Goal: Task Accomplishment & Management: Use online tool/utility

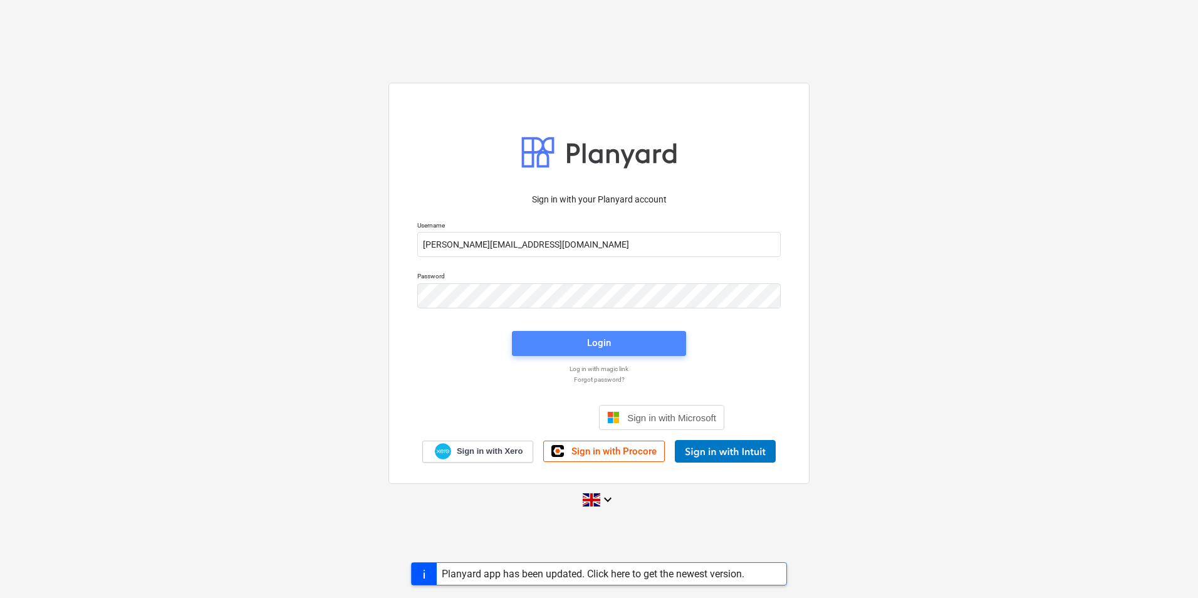
click at [615, 337] on span "Login" at bounding box center [599, 343] width 144 height 16
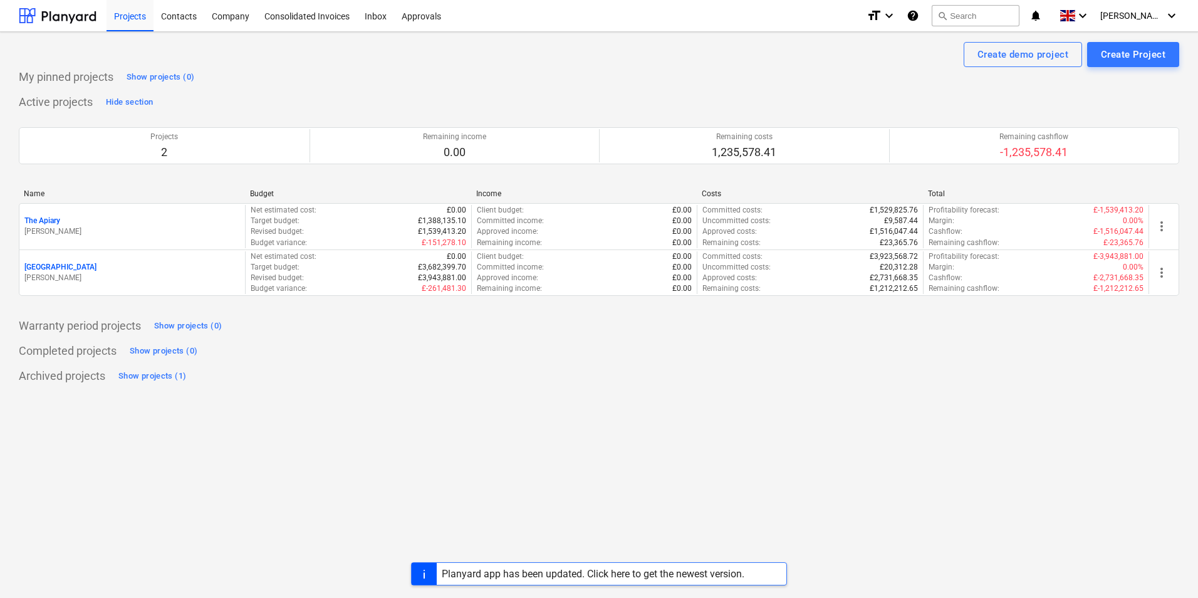
click at [177, 279] on p "[PERSON_NAME]" at bounding box center [132, 278] width 216 height 11
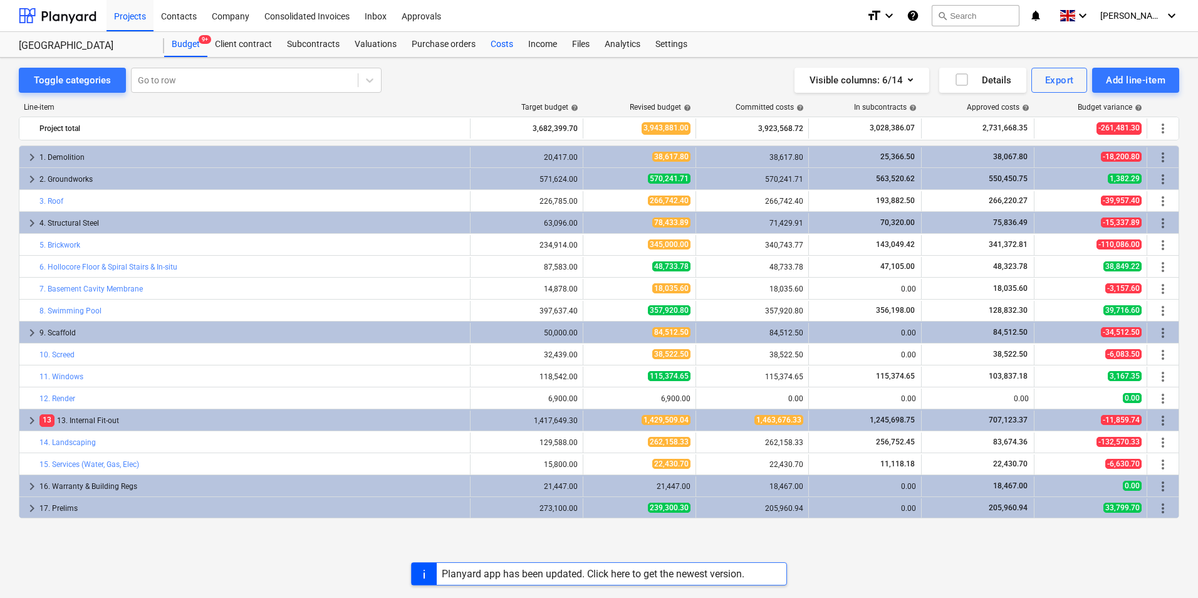
click at [499, 38] on div "Costs" at bounding box center [502, 44] width 38 height 25
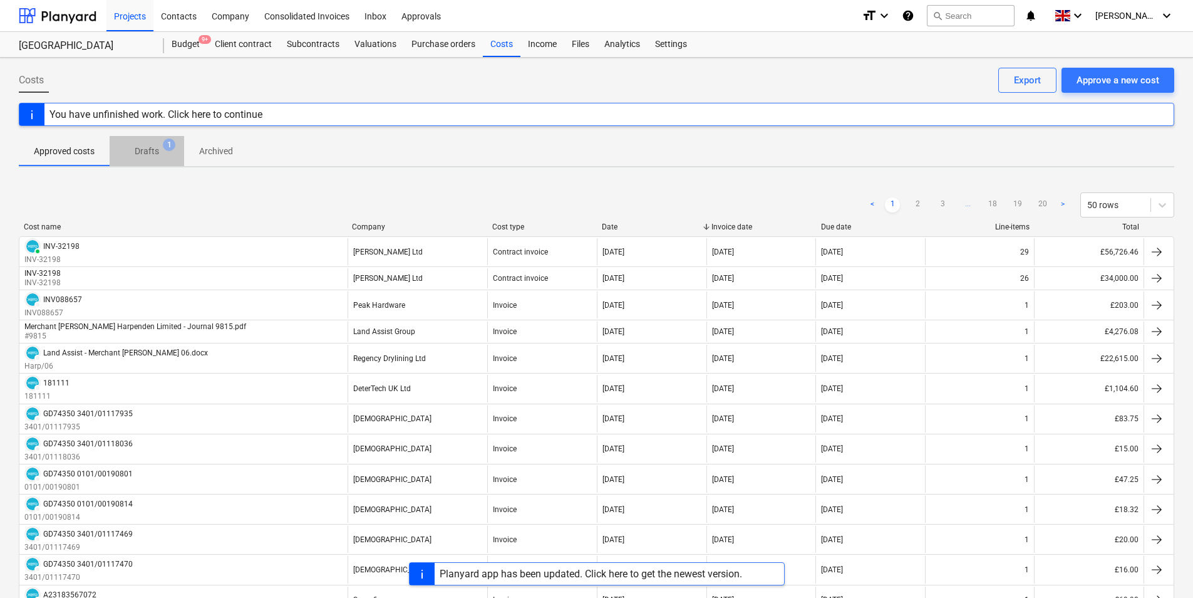
click at [148, 152] on p "Drafts" at bounding box center [147, 151] width 24 height 13
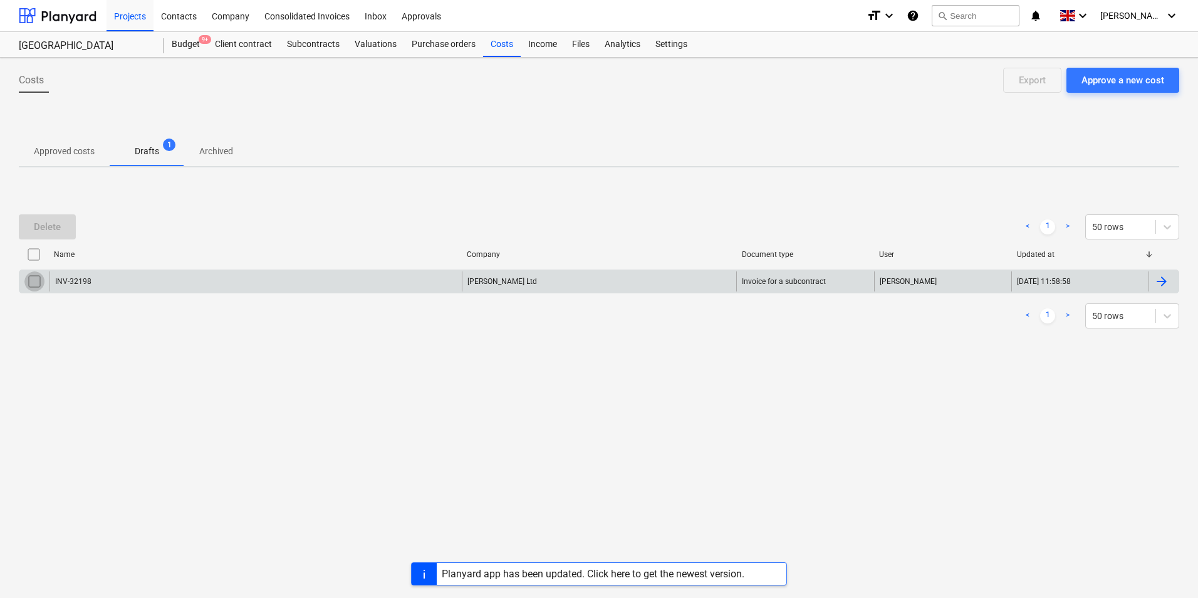
click at [30, 286] on input "checkbox" at bounding box center [34, 281] width 20 height 20
click at [53, 232] on div "Delete" at bounding box center [47, 227] width 27 height 16
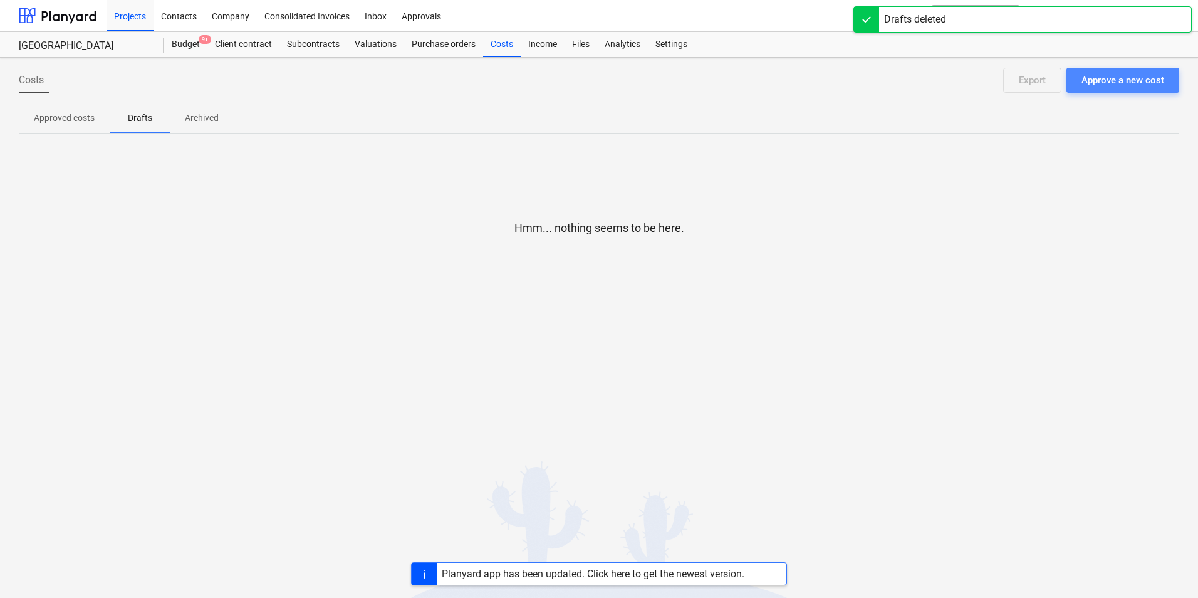
click at [1109, 82] on div "Approve a new cost" at bounding box center [1122, 80] width 83 height 16
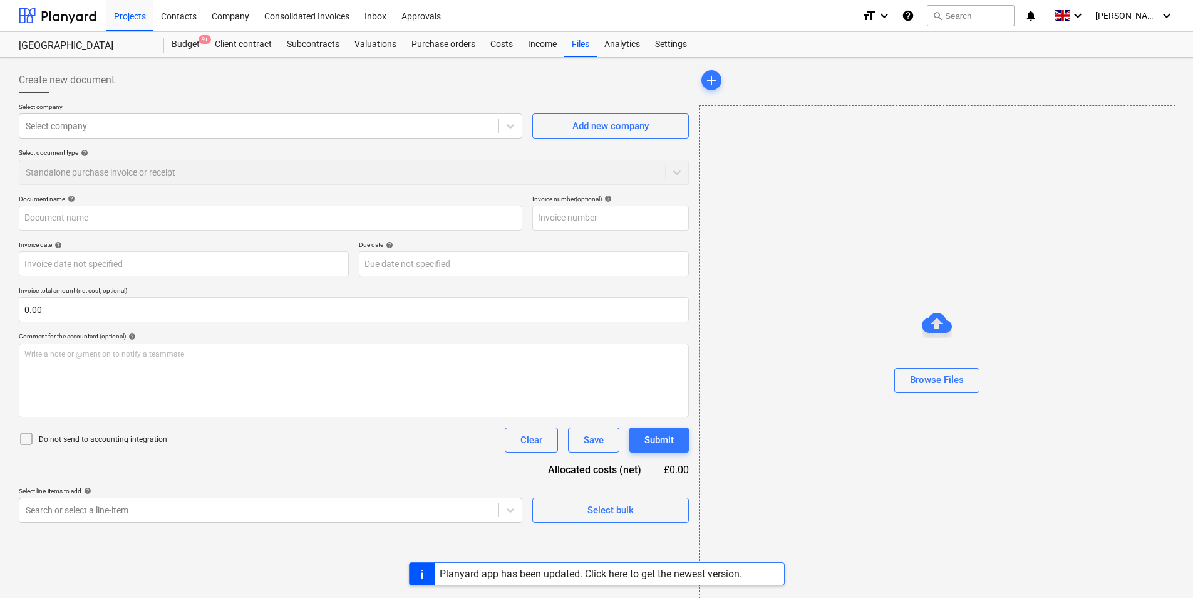
type input "TS WC [DATE].xlsx"
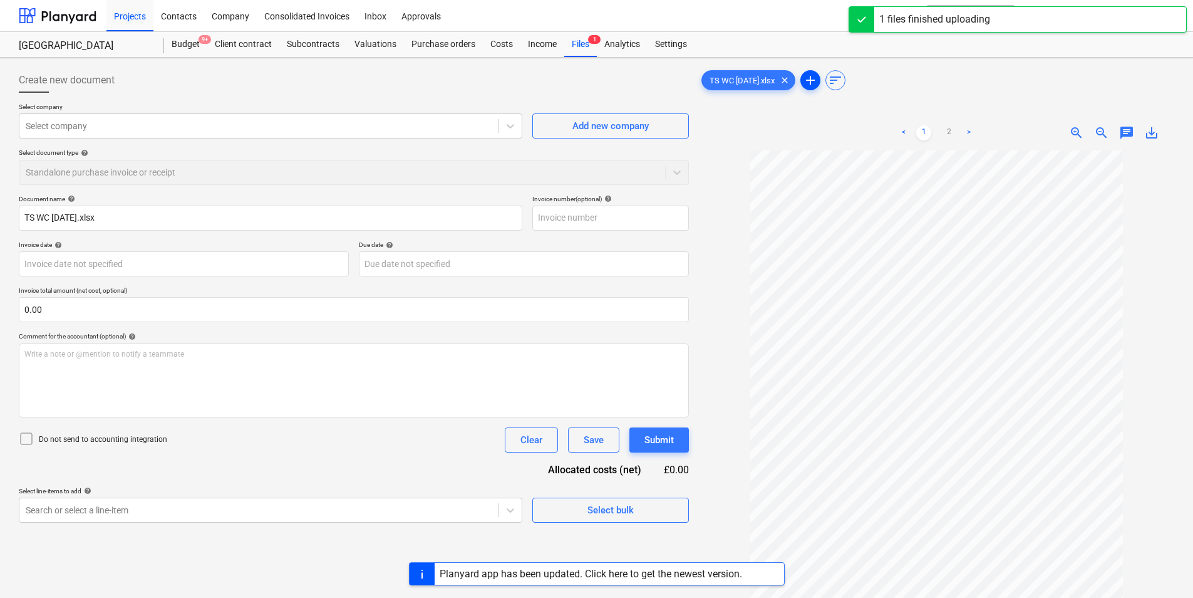
click at [818, 80] on span "add" at bounding box center [810, 80] width 15 height 15
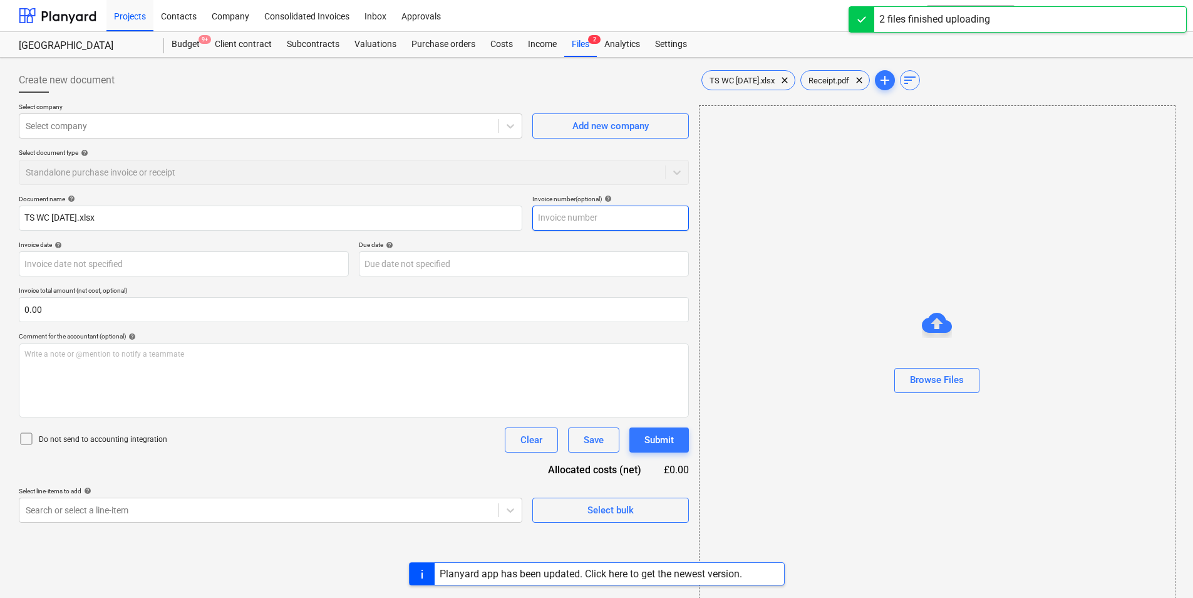
click at [554, 217] on input "text" at bounding box center [611, 217] width 157 height 25
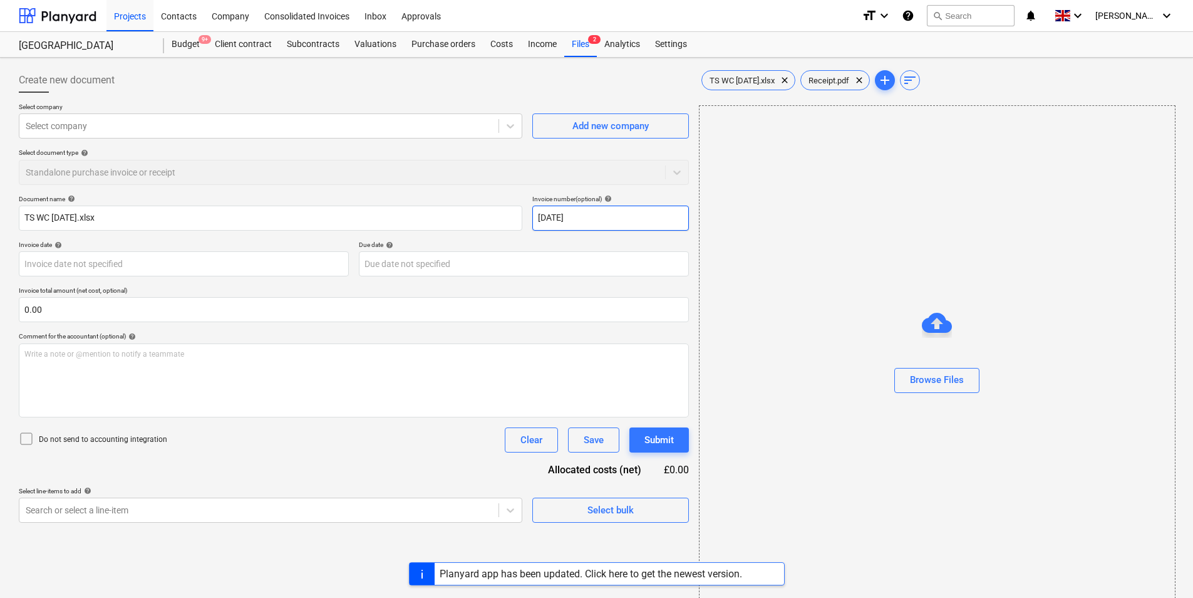
type input "[DATE]"
type input "188202"
type input "[DATE]"
click at [63, 122] on div at bounding box center [259, 126] width 467 height 13
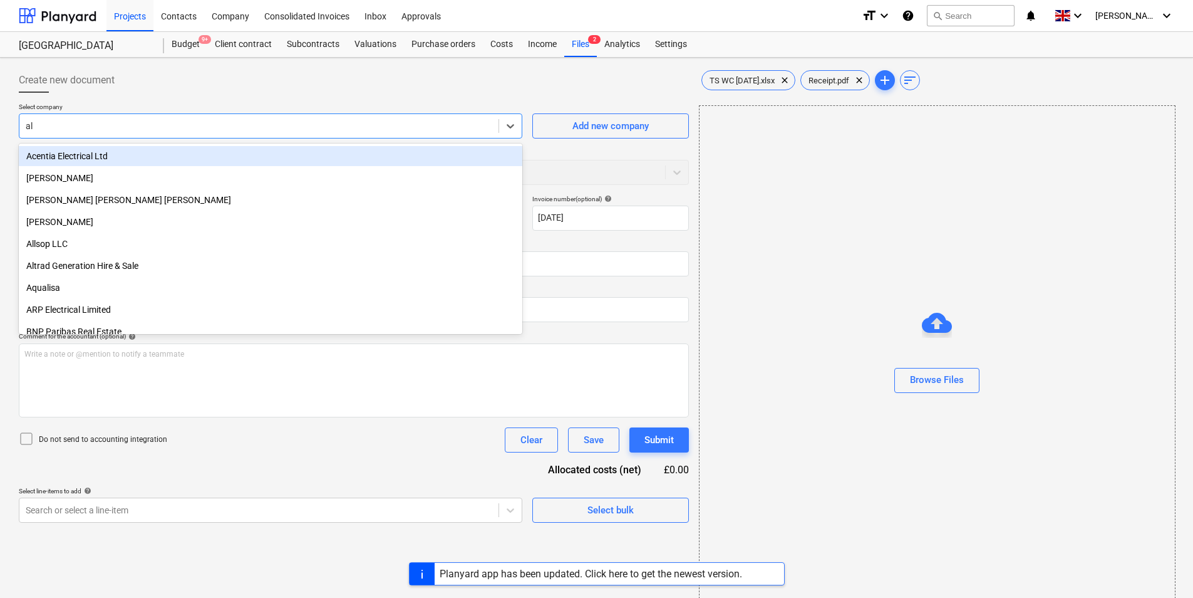
type input "ala"
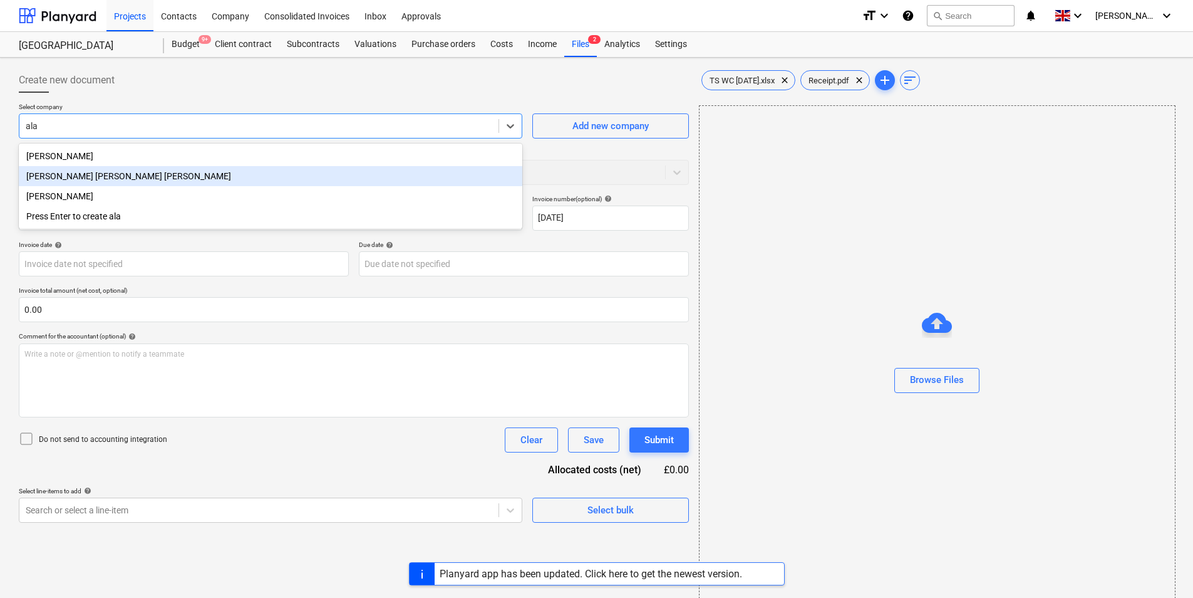
click at [108, 180] on div "[PERSON_NAME] [PERSON_NAME] [PERSON_NAME]" at bounding box center [271, 176] width 504 height 20
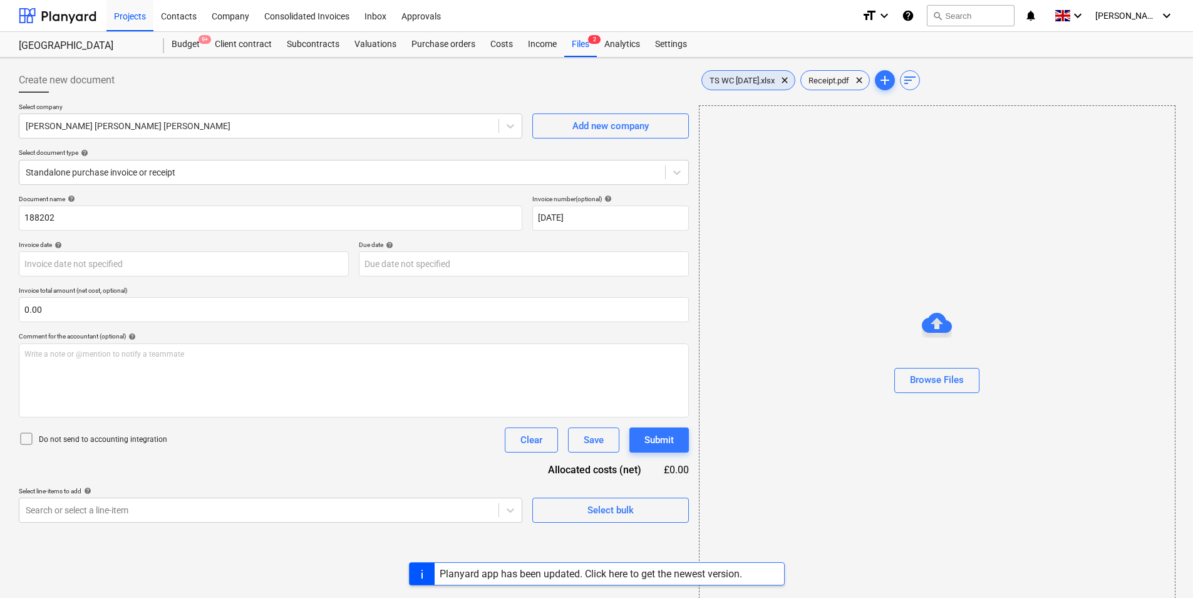
click at [734, 76] on span "TS WC [DATE].xlsx" at bounding box center [742, 80] width 80 height 9
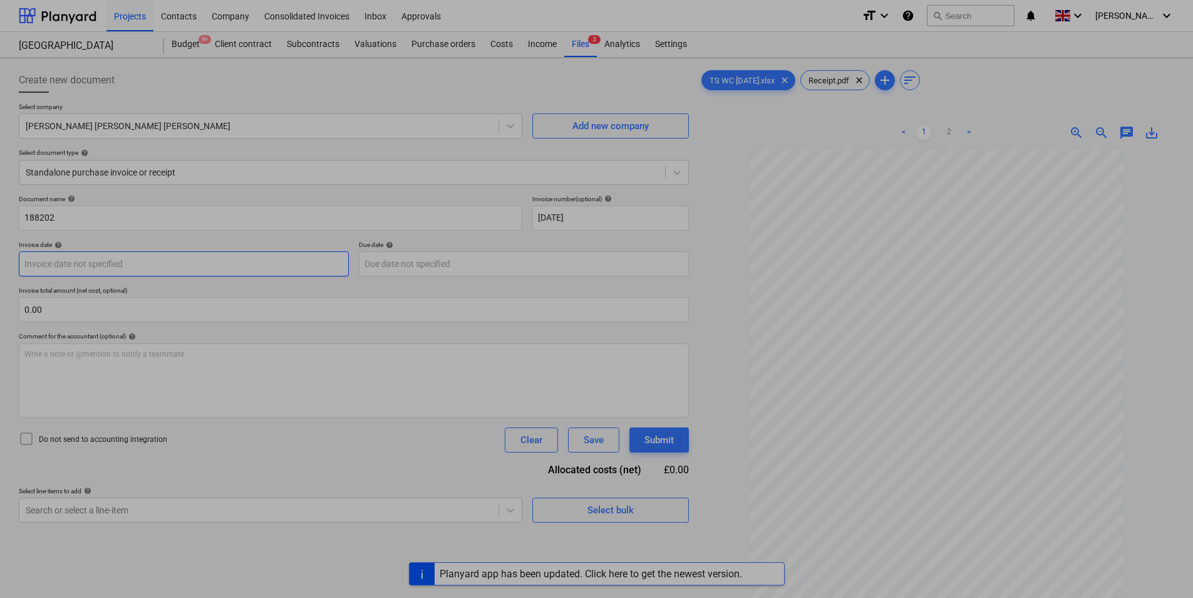
click at [186, 266] on body "Projects Contacts Company Consolidated Invoices Inbox Approvals format_size key…" at bounding box center [596, 299] width 1193 height 598
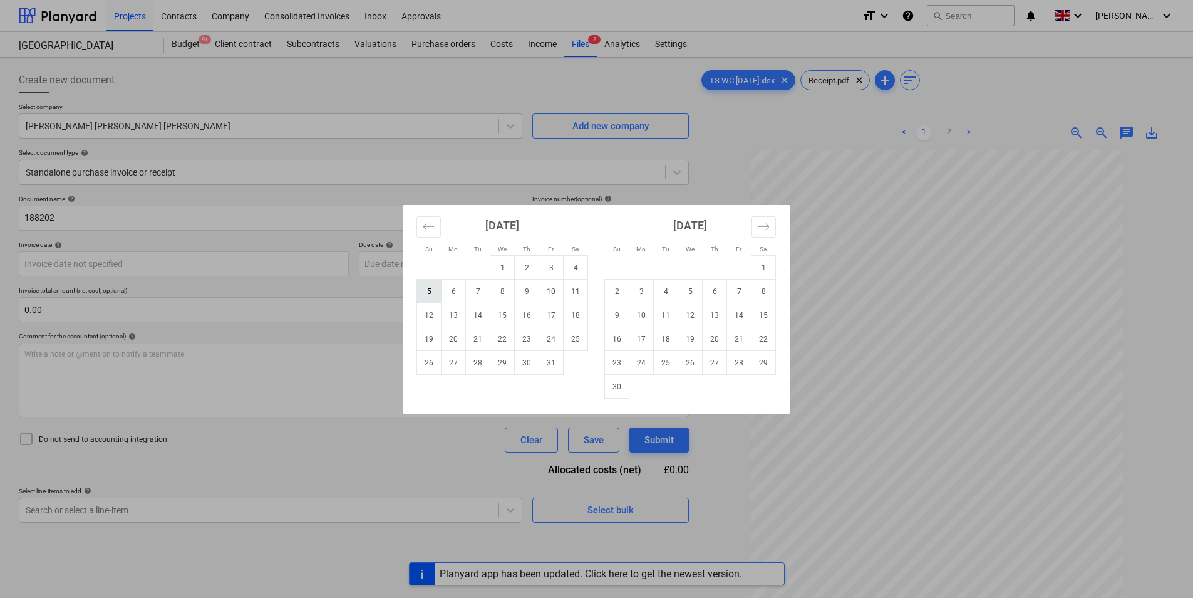
click at [423, 295] on td "5" at bounding box center [429, 291] width 24 height 24
type input "[DATE]"
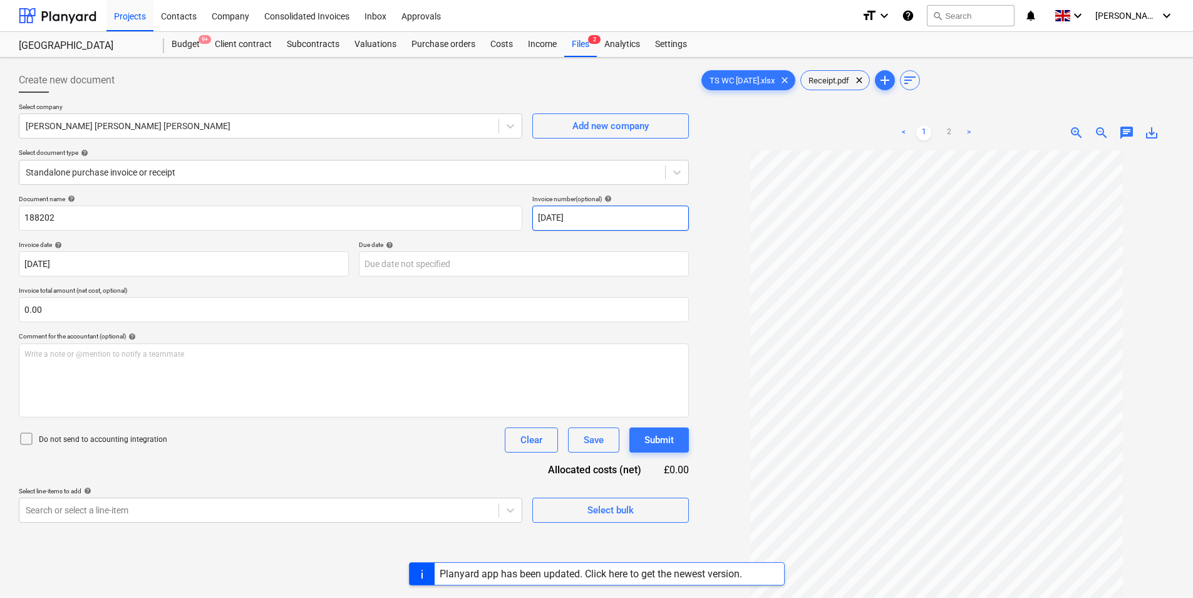
click at [555, 220] on input "[DATE]" at bounding box center [611, 217] width 157 height 25
type input "[DATE]"
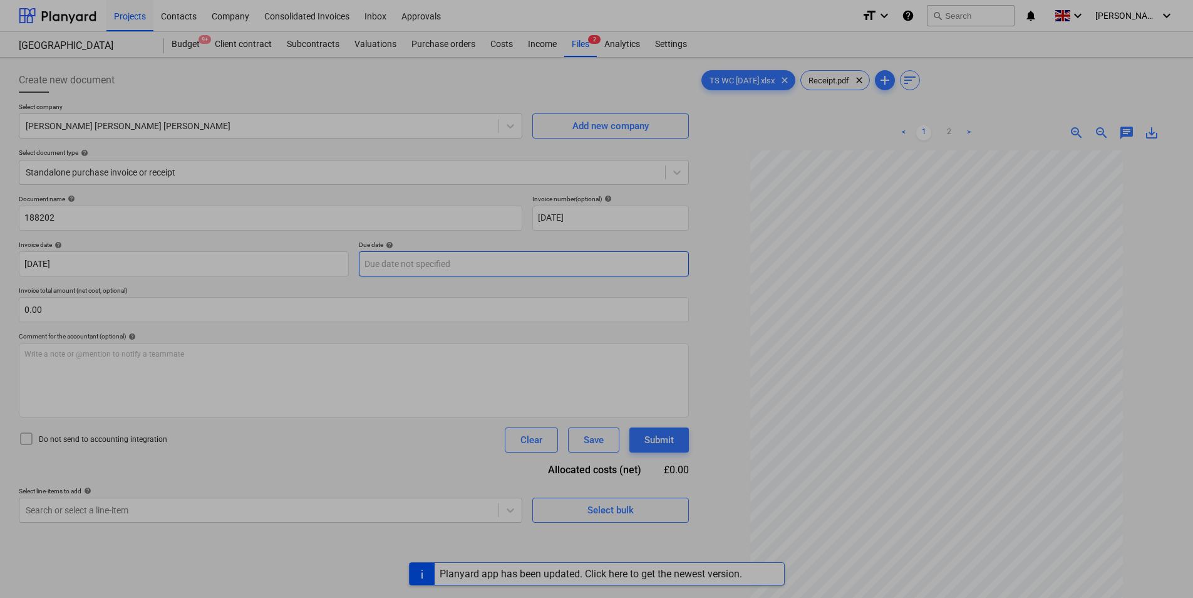
click at [459, 267] on body "Projects Contacts Company Consolidated Invoices Inbox Approvals format_size key…" at bounding box center [596, 299] width 1193 height 598
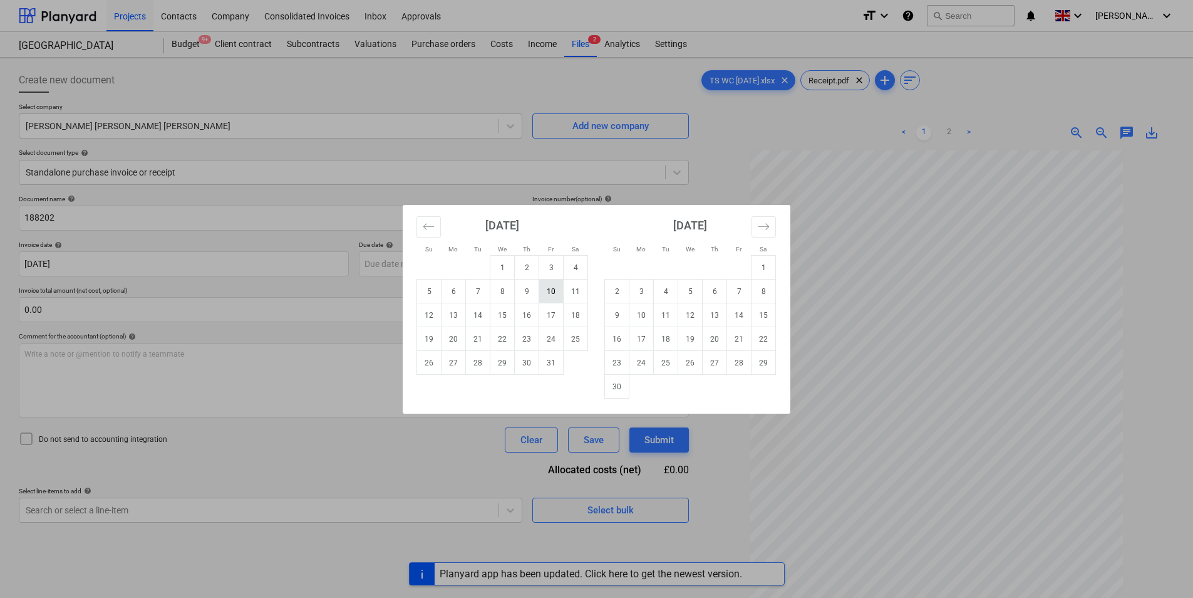
click at [551, 294] on td "10" at bounding box center [551, 291] width 24 height 24
type input "[DATE]"
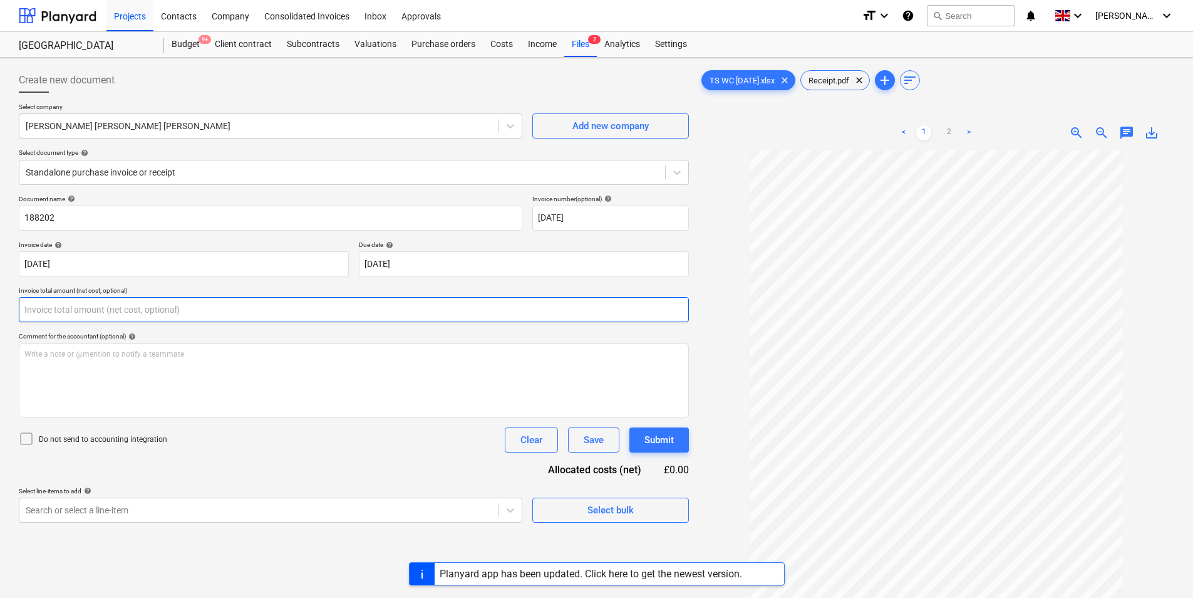
click at [98, 302] on input "text" at bounding box center [354, 309] width 670 height 25
type input "0.00"
click at [842, 83] on span "Receipt.pdf" at bounding box center [829, 80] width 56 height 9
click at [75, 305] on input "text" at bounding box center [354, 309] width 670 height 25
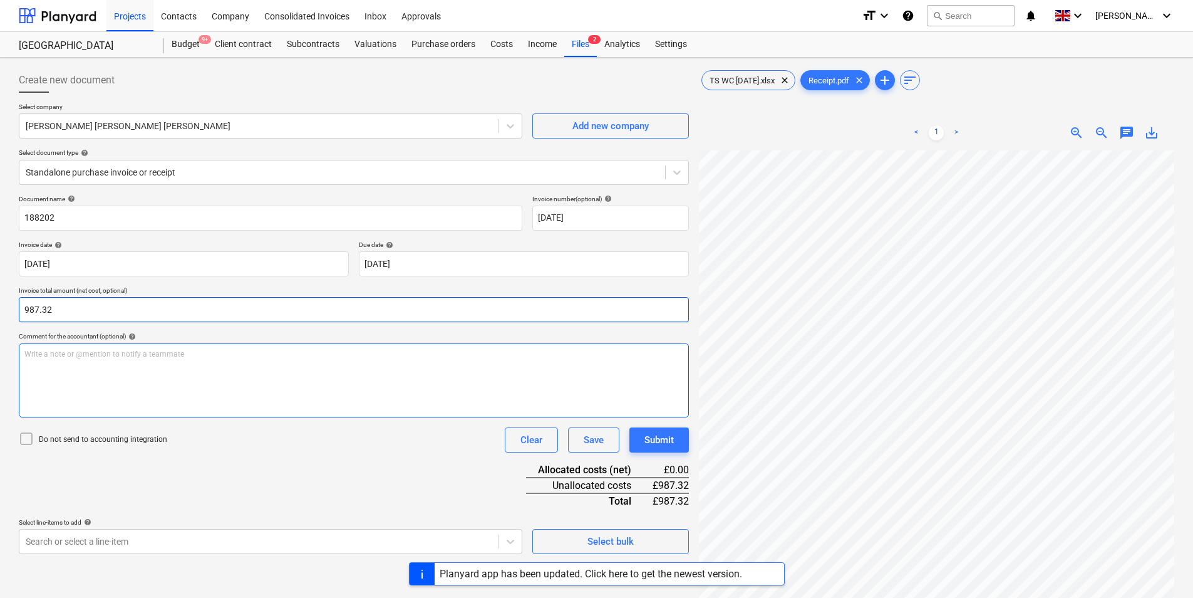
type input "987.32"
click at [79, 360] on div "Write a note or @mention to notify a teammate [PERSON_NAME]" at bounding box center [354, 380] width 670 height 74
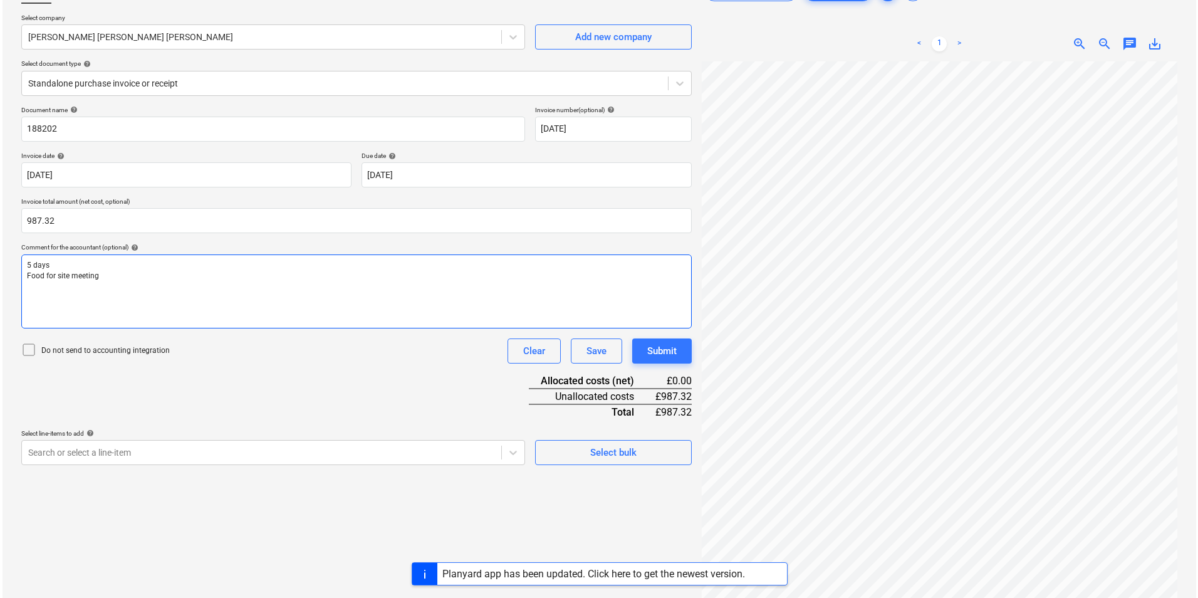
scroll to position [125, 0]
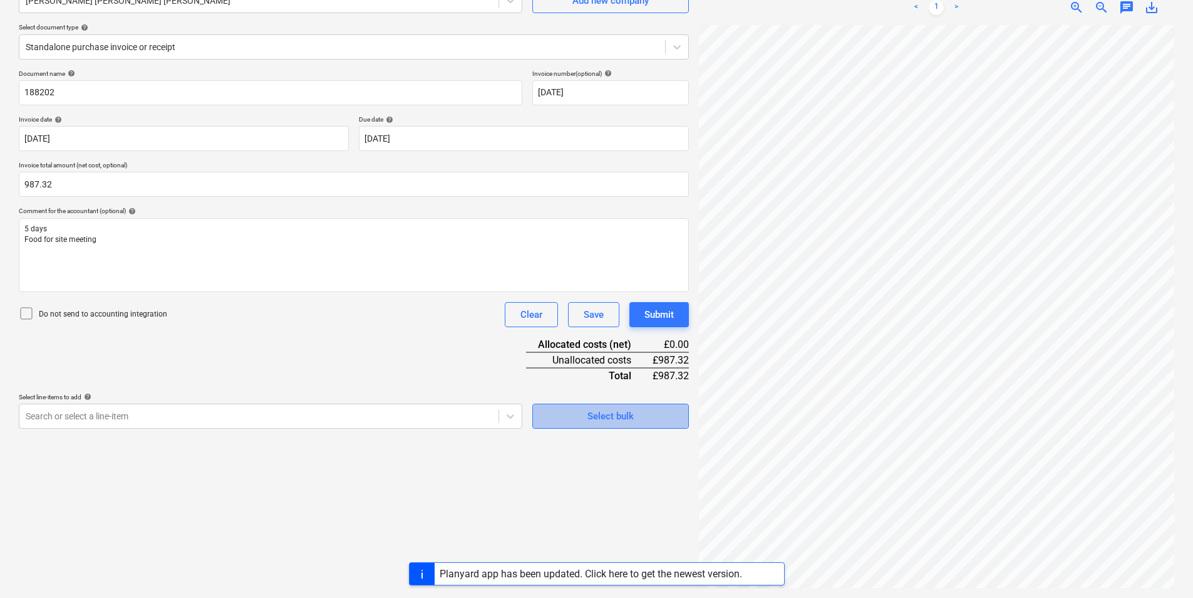
click at [589, 413] on div "Select bulk" at bounding box center [611, 416] width 46 height 16
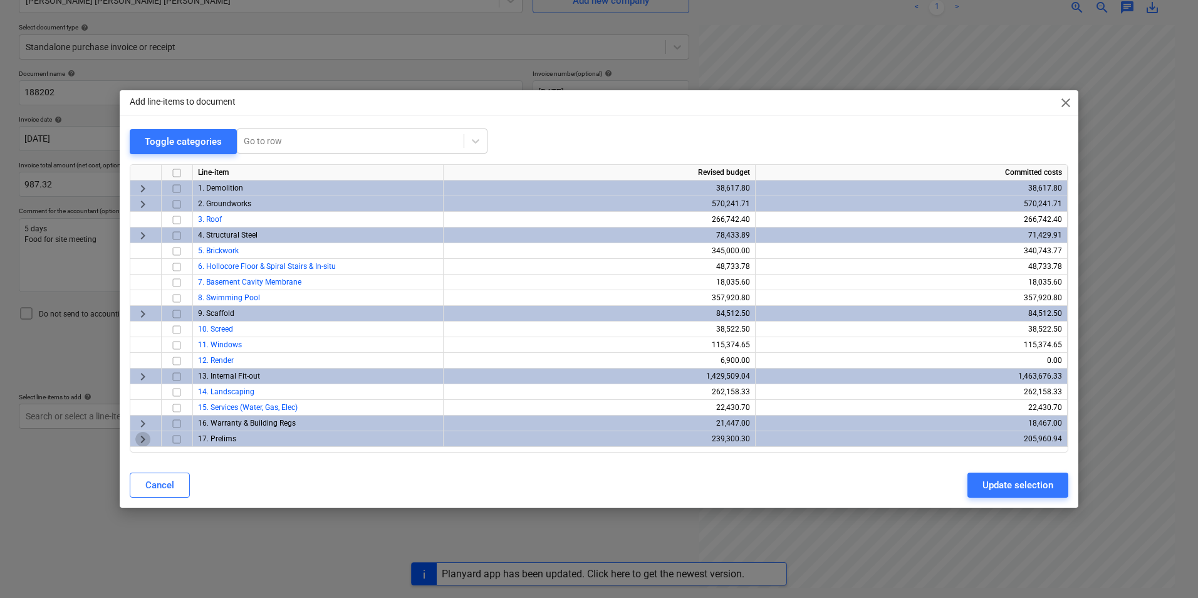
click at [145, 436] on span "keyboard_arrow_right" at bounding box center [142, 439] width 15 height 15
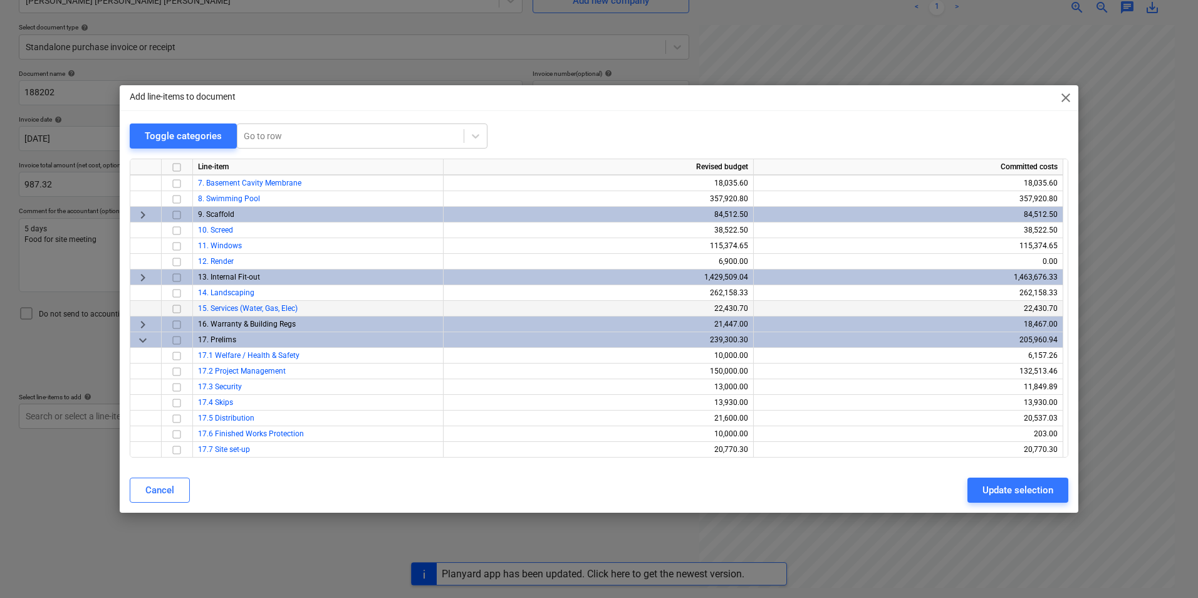
scroll to position [94, 0]
click at [180, 356] on input "checkbox" at bounding box center [176, 355] width 15 height 15
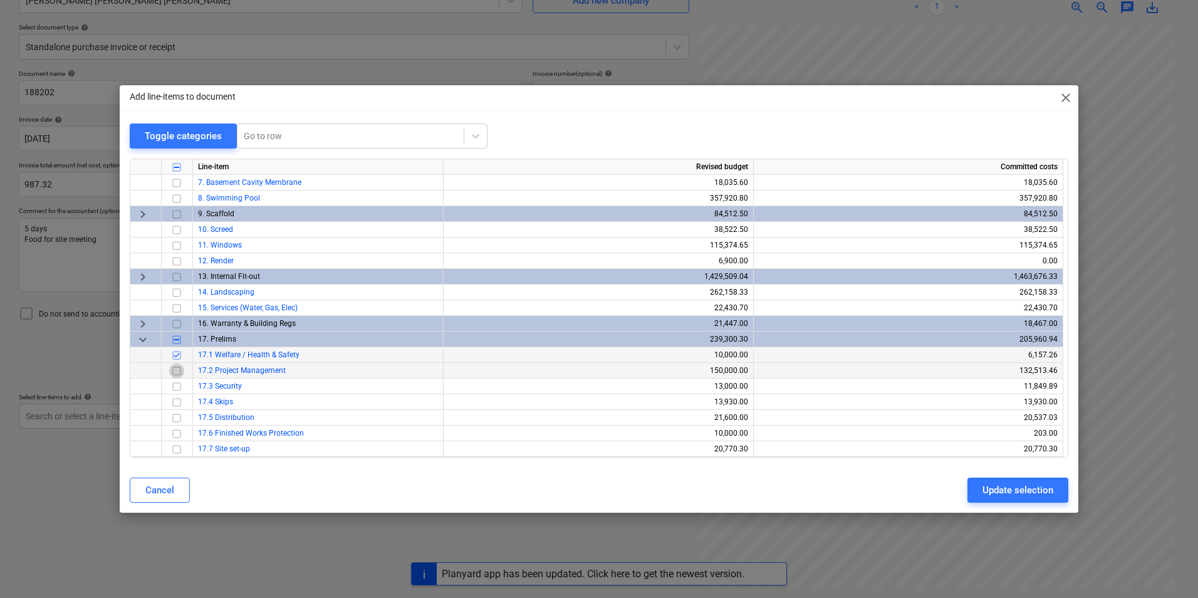
click at [179, 374] on input "checkbox" at bounding box center [176, 370] width 15 height 15
click at [1009, 489] on div "Update selection" at bounding box center [1017, 490] width 71 height 16
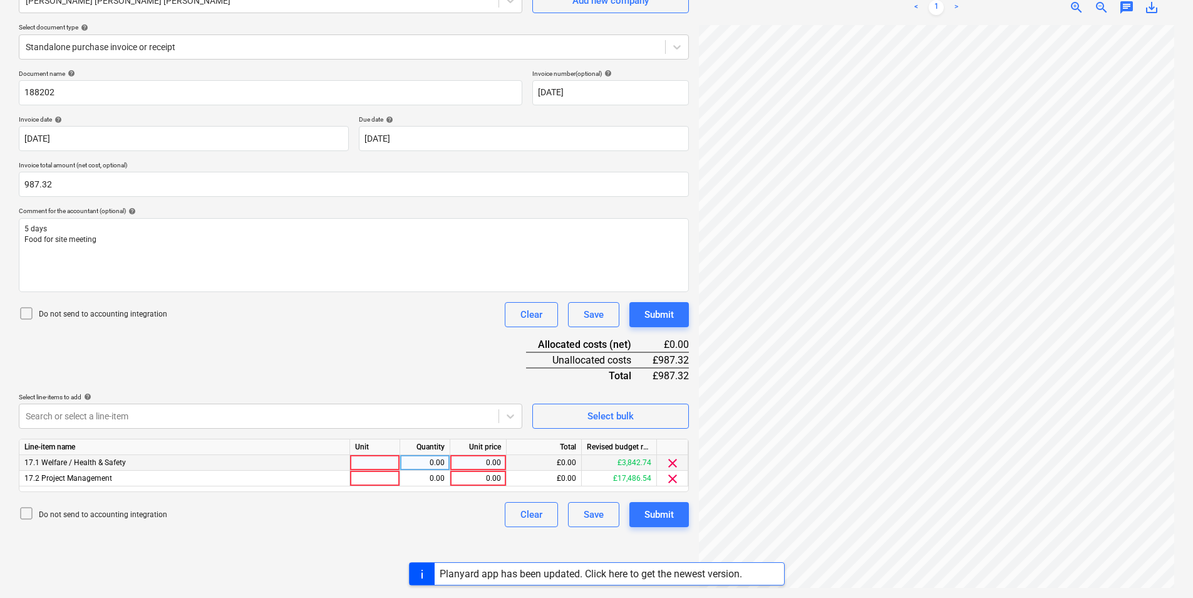
click at [384, 459] on div at bounding box center [375, 463] width 50 height 16
type input "ea"
type input "37.32"
click at [361, 477] on div at bounding box center [375, 478] width 50 height 16
type input "ea"
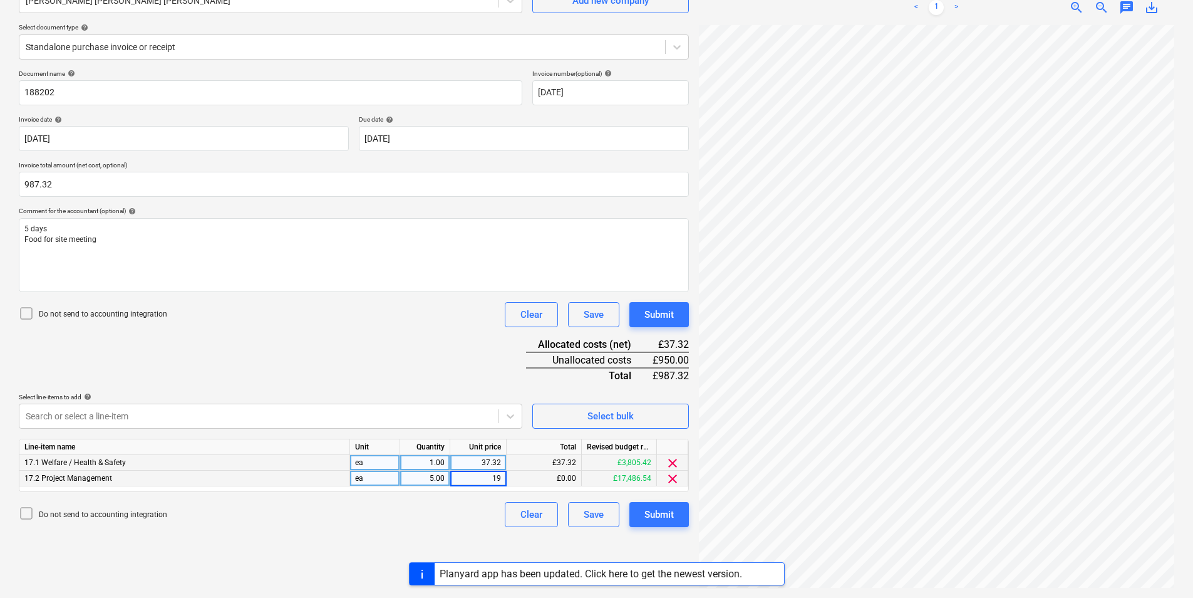
type input "190"
click at [664, 518] on div "Submit" at bounding box center [659, 514] width 29 height 16
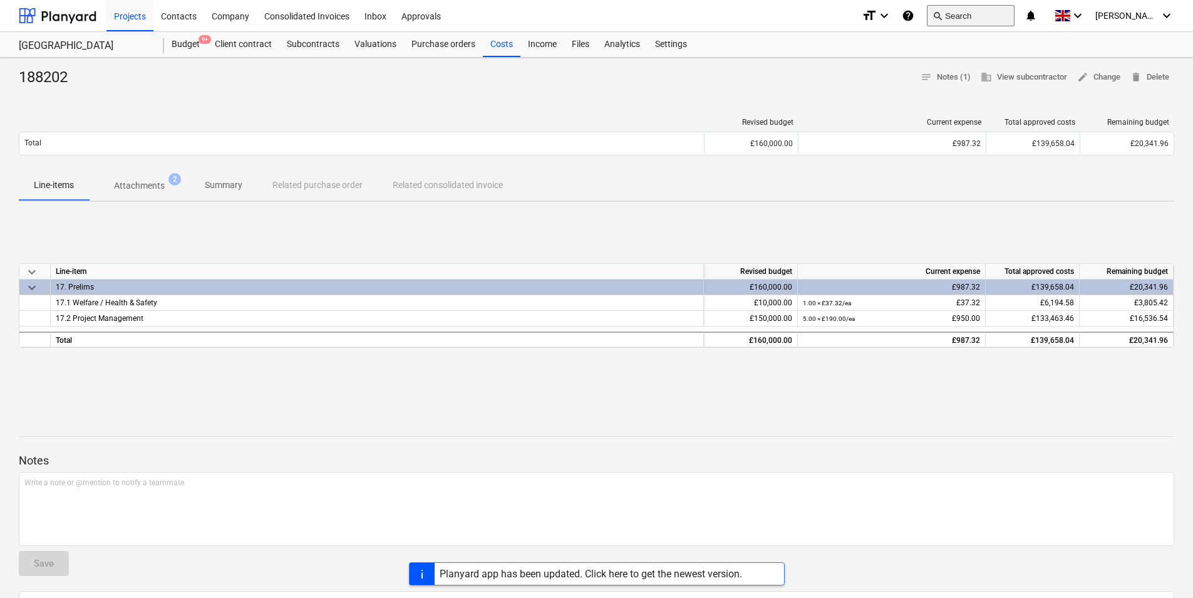
click at [973, 11] on button "search Search" at bounding box center [971, 15] width 88 height 21
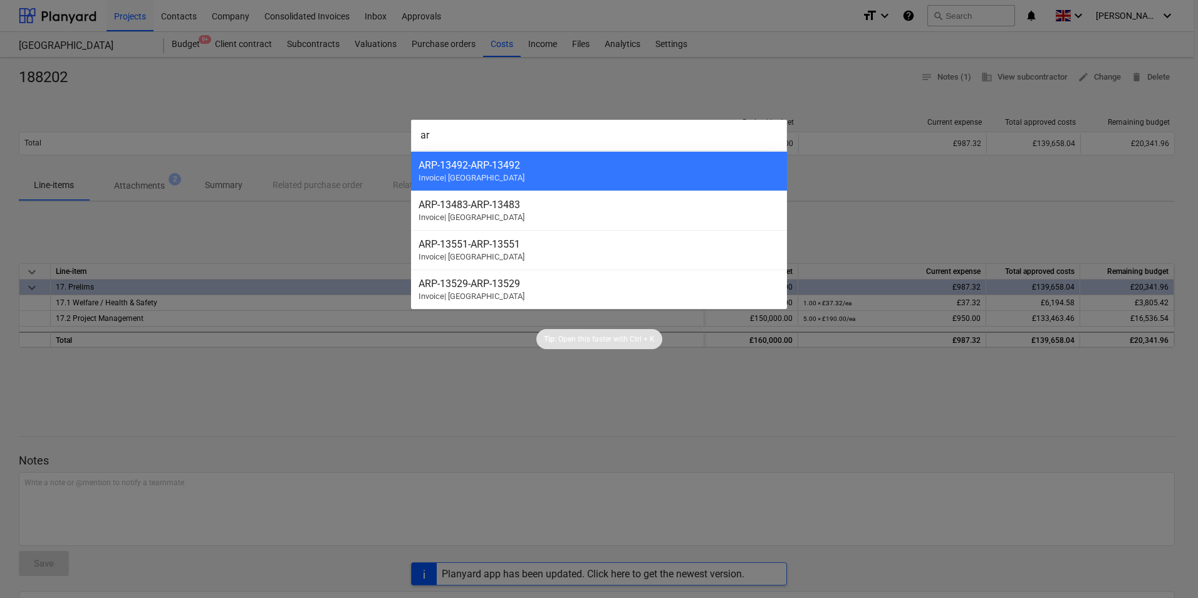
type input "arp"
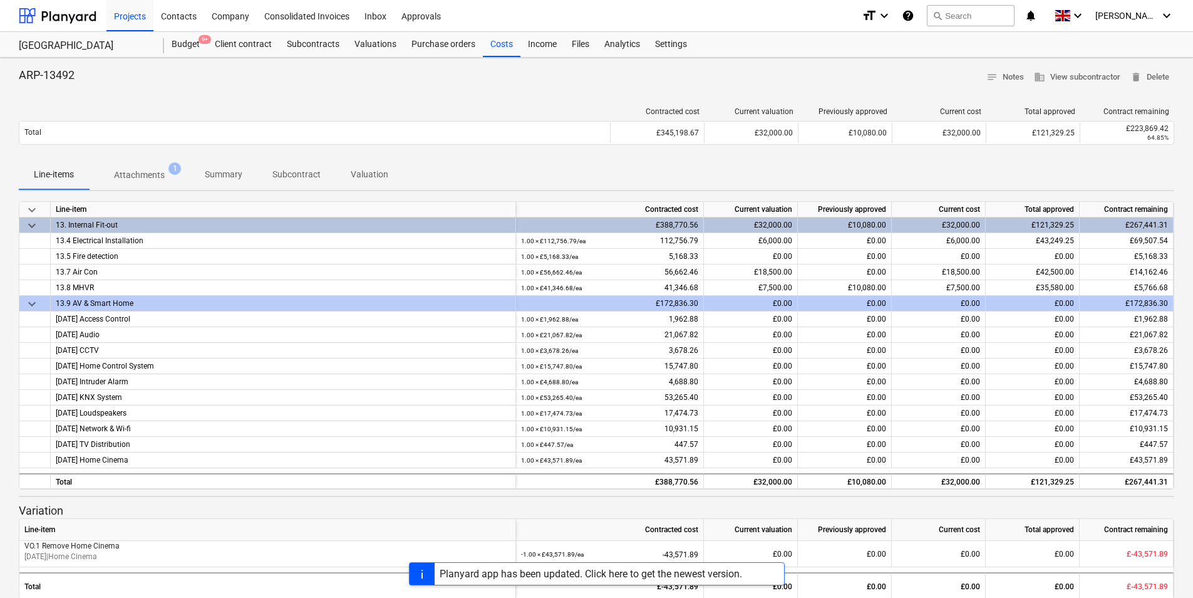
click at [140, 173] on p "Attachments" at bounding box center [139, 175] width 51 height 13
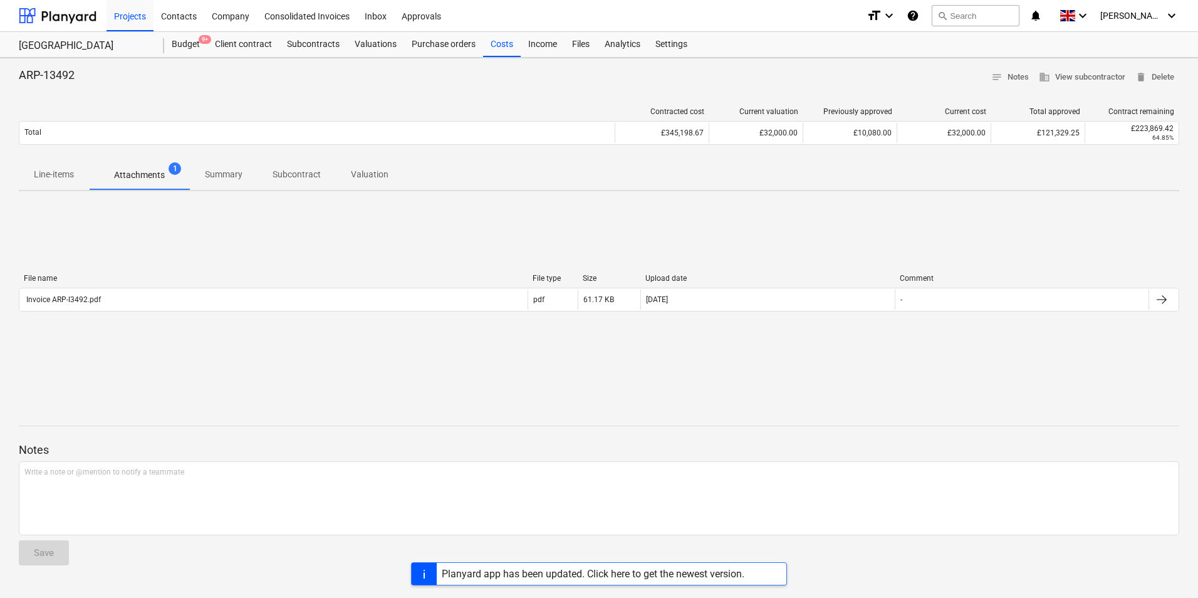
click at [63, 170] on p "Line-items" at bounding box center [54, 174] width 40 height 13
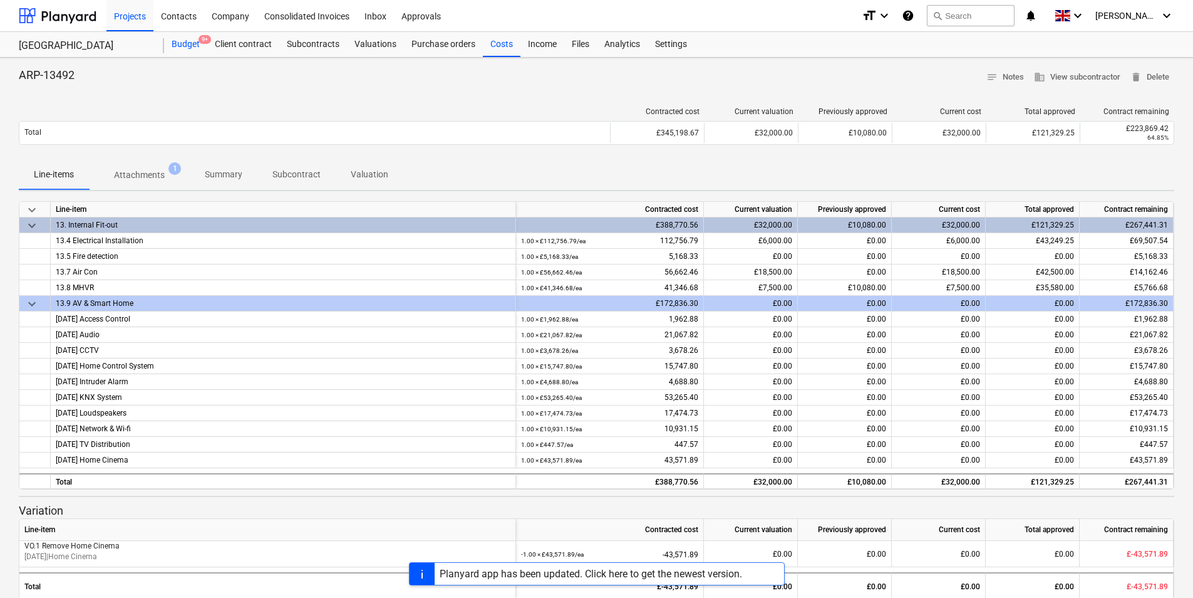
click at [182, 49] on div "Budget 9+" at bounding box center [185, 44] width 43 height 25
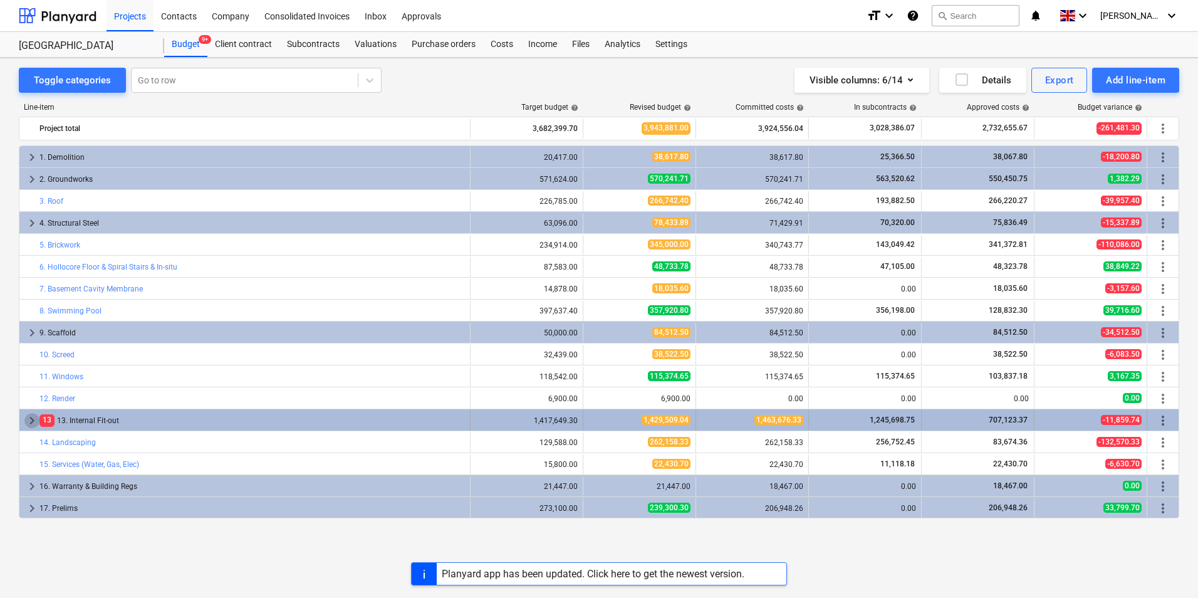
click at [31, 423] on span "keyboard_arrow_right" at bounding box center [31, 420] width 15 height 15
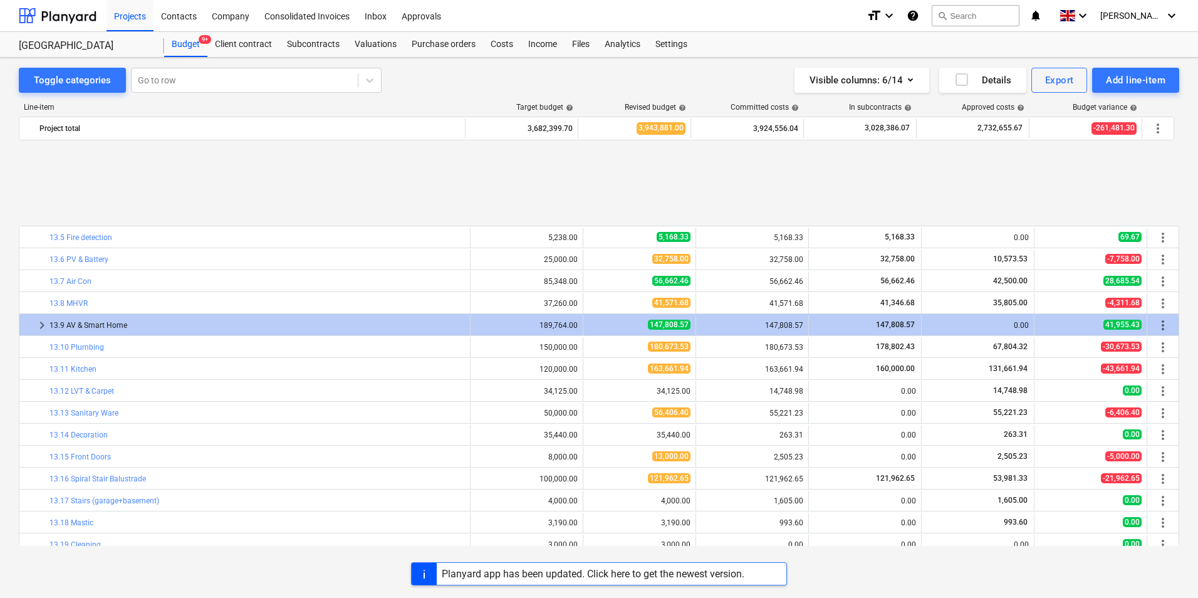
scroll to position [411, 0]
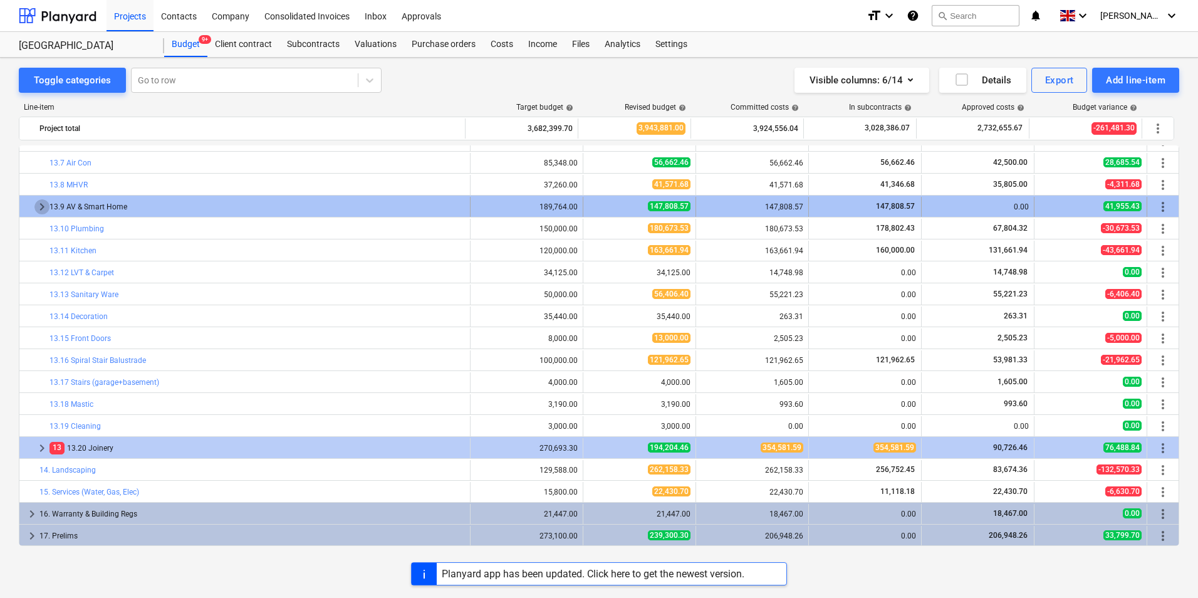
click at [36, 202] on span "keyboard_arrow_right" at bounding box center [41, 206] width 15 height 15
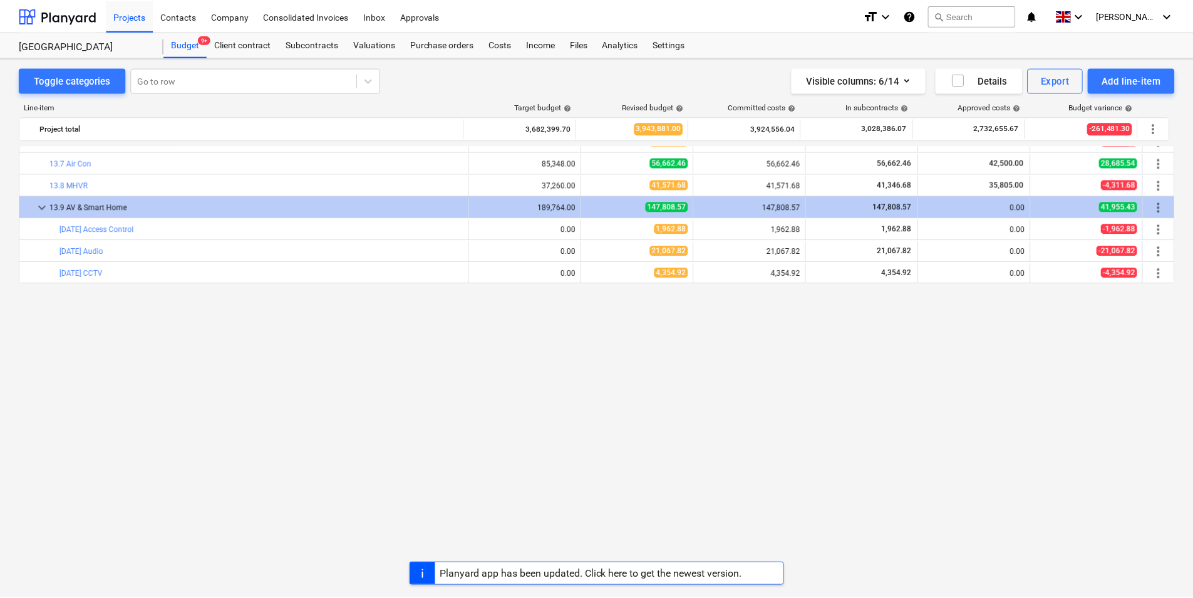
scroll to position [118, 0]
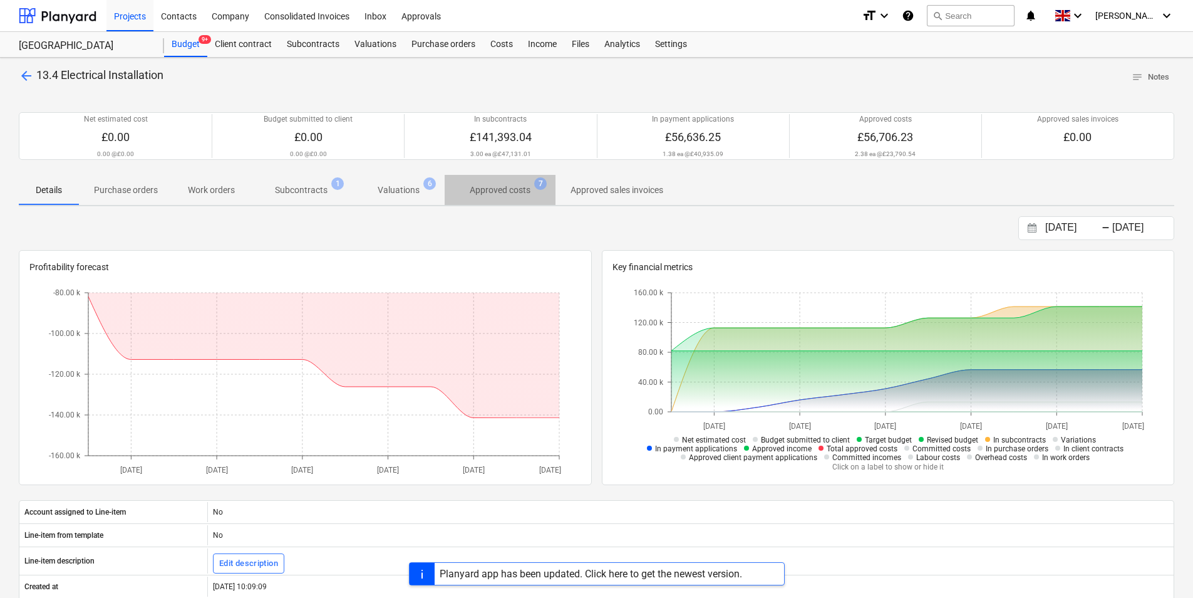
click at [492, 189] on p "Approved costs" at bounding box center [500, 190] width 61 height 13
